Goal: Task Accomplishment & Management: Manage account settings

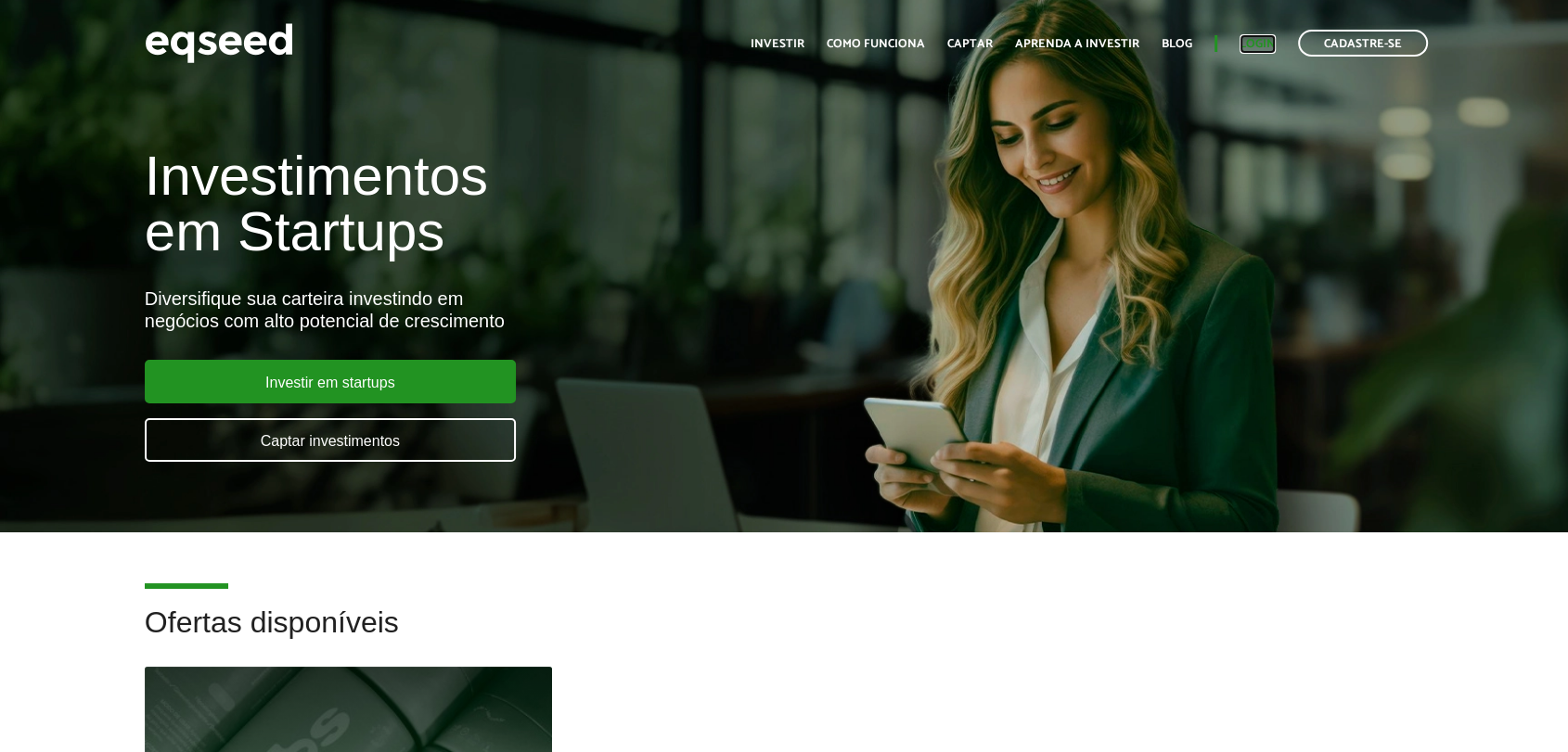
click at [1263, 41] on link "Login" at bounding box center [1257, 44] width 36 height 12
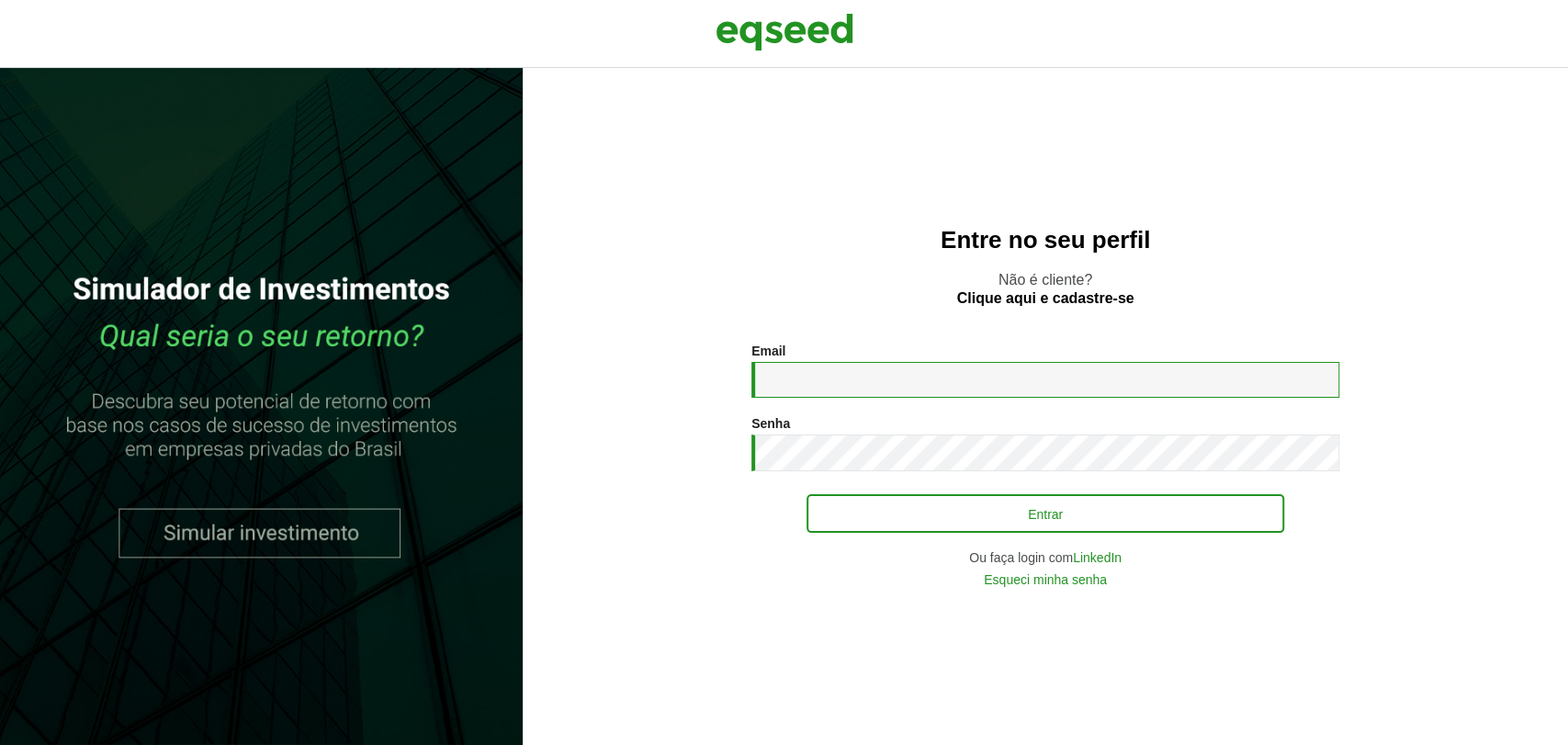
type input "**********"
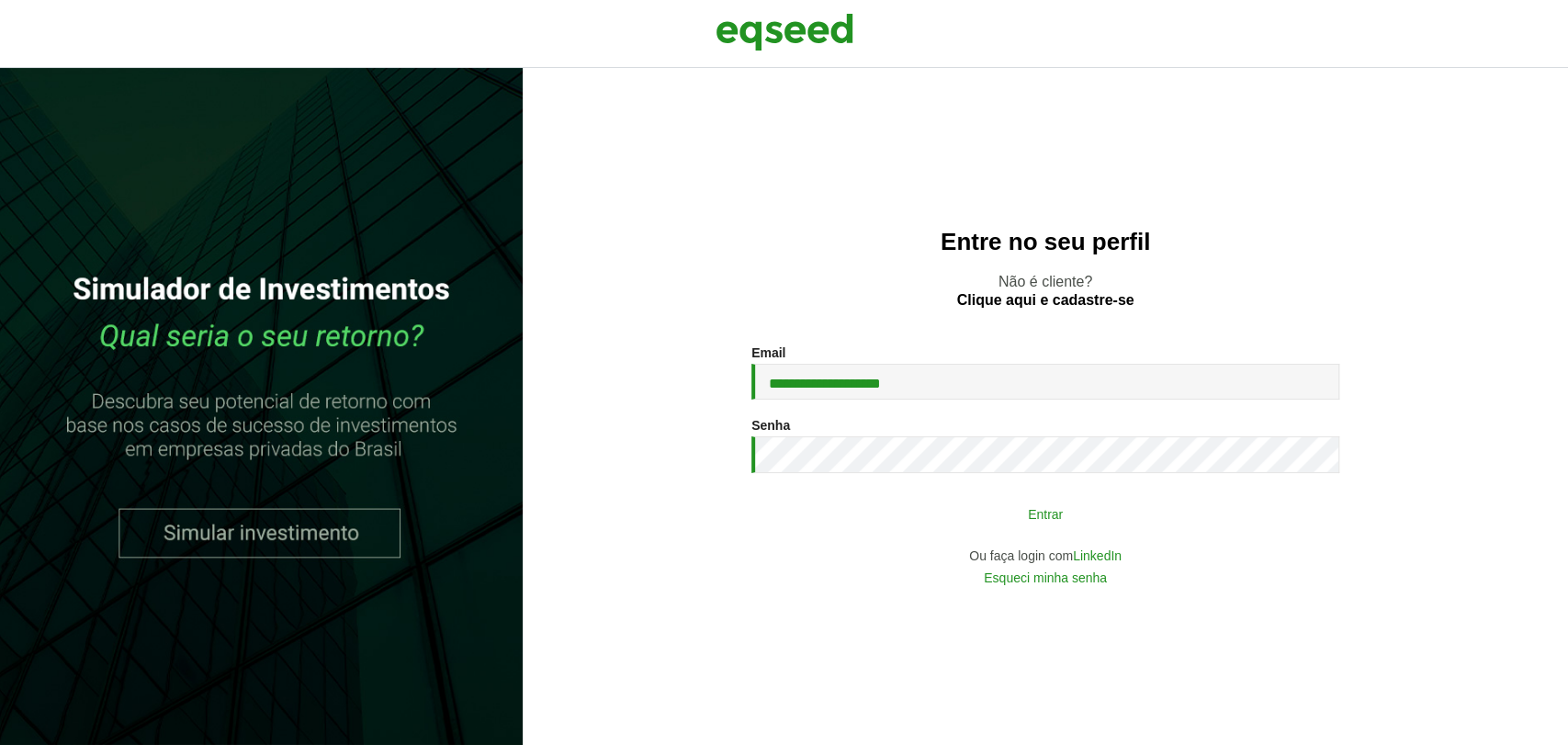
click at [932, 512] on button "Entrar" at bounding box center [1045, 513] width 477 height 35
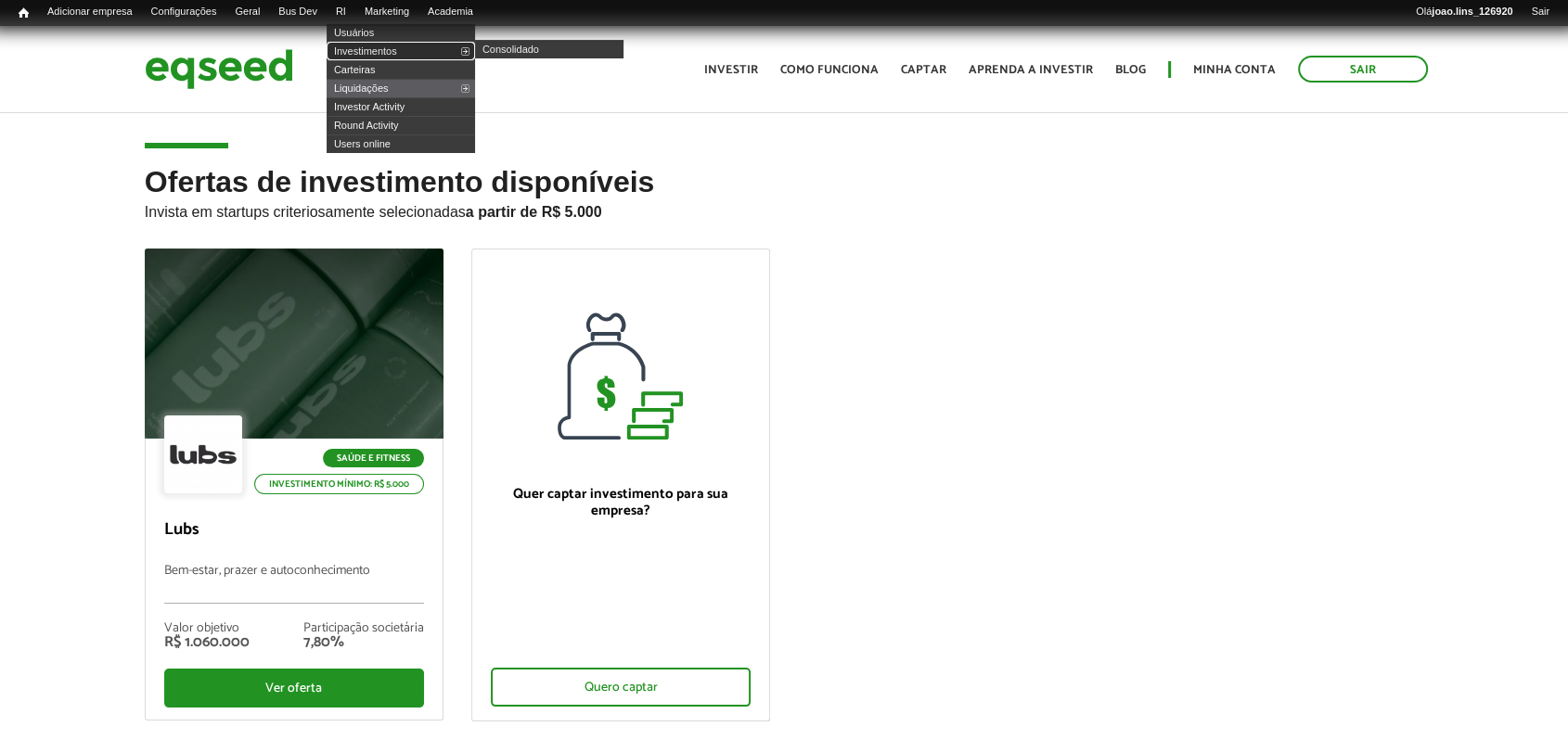
click at [387, 49] on link "Investimentos" at bounding box center [401, 51] width 149 height 19
